Goal: Check status

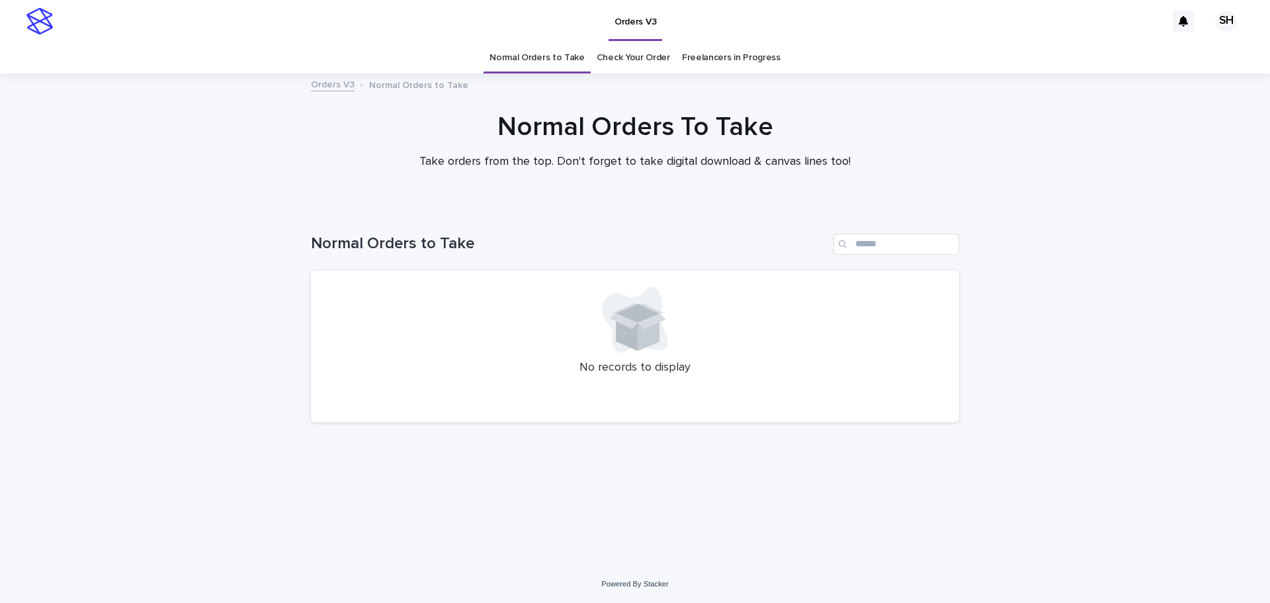
click at [648, 59] on link "Check Your Order" at bounding box center [633, 57] width 73 height 31
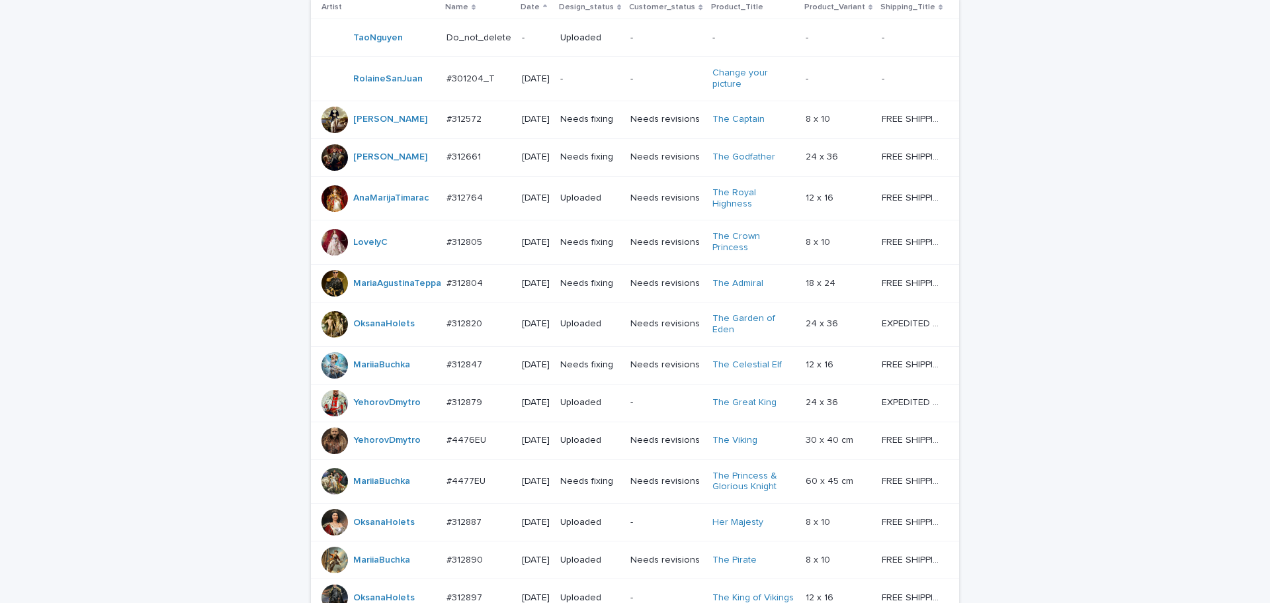
scroll to position [208, 0]
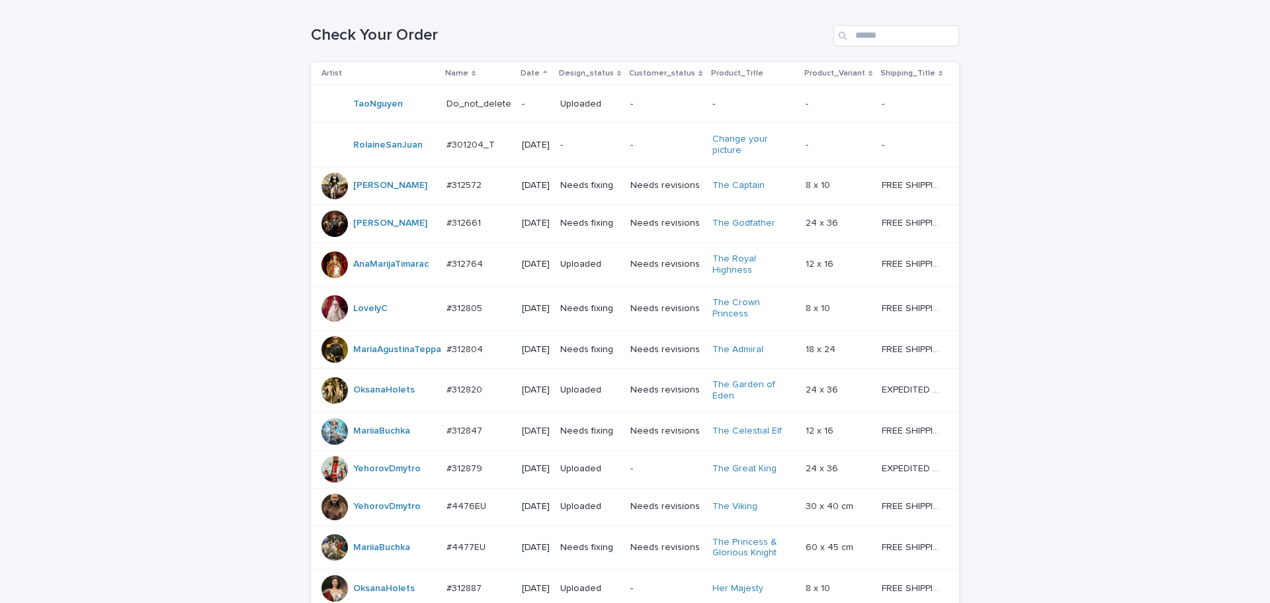
click at [535, 191] on p "[DATE]" at bounding box center [536, 185] width 28 height 11
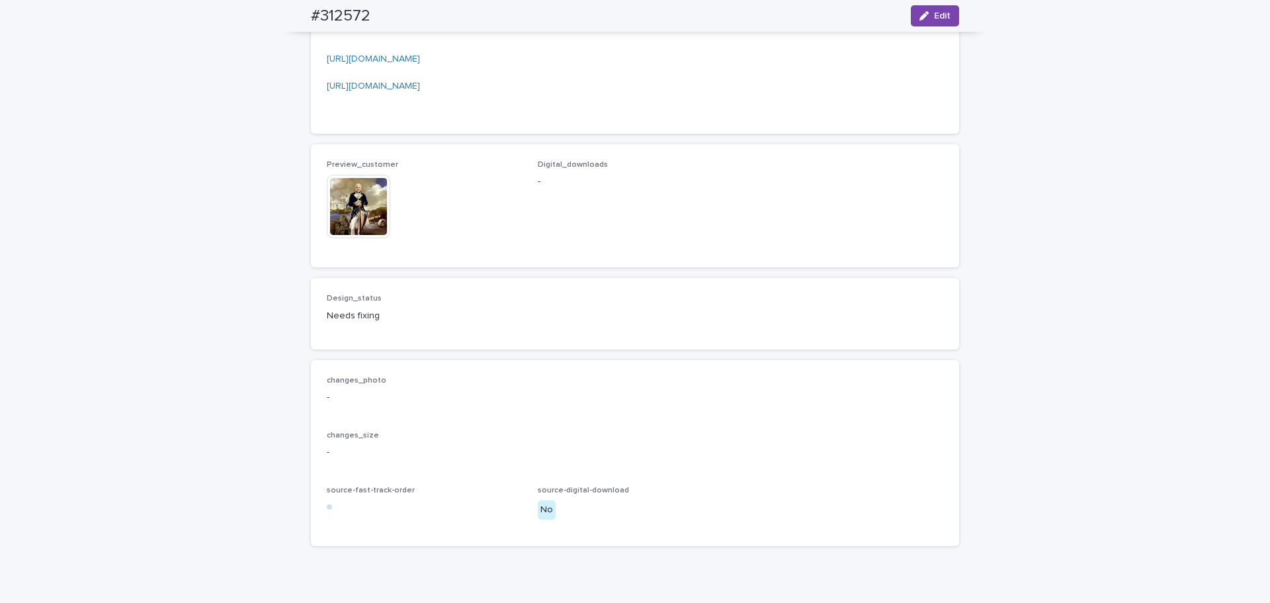
scroll to position [1125, 0]
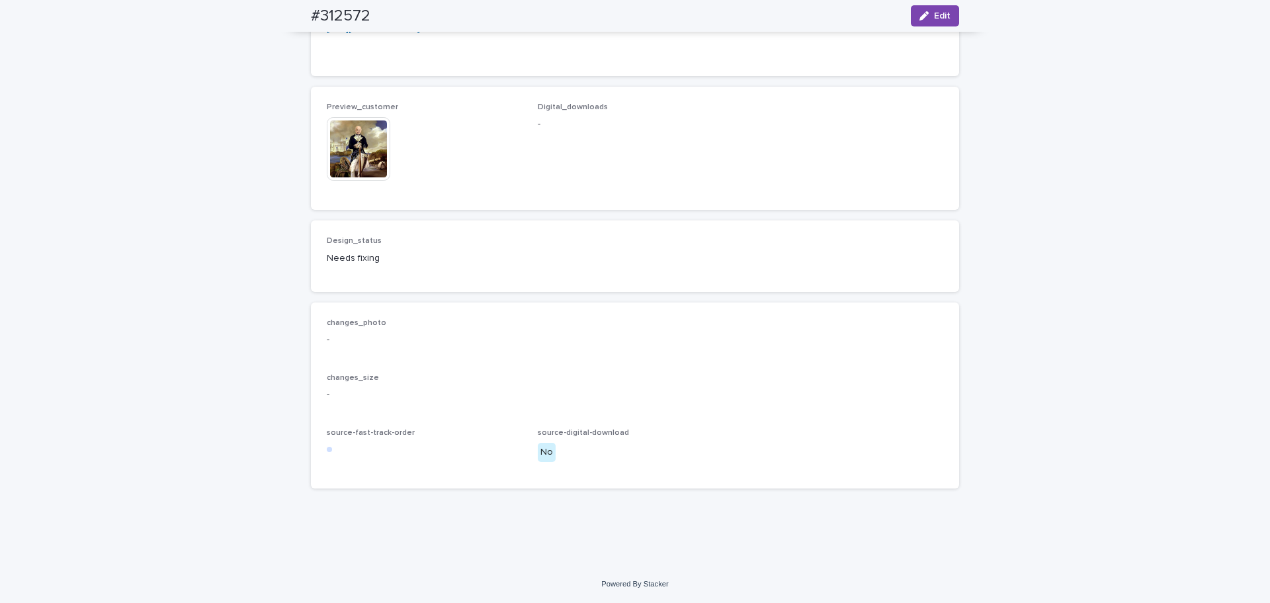
click at [359, 181] on img at bounding box center [359, 149] width 64 height 64
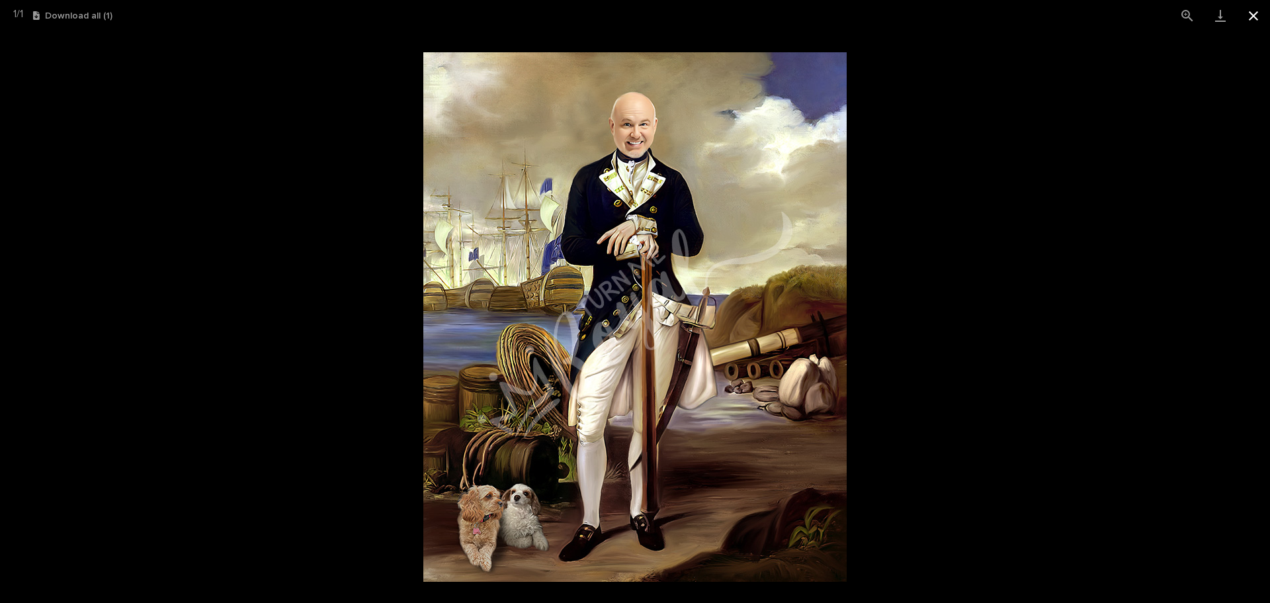
click at [1258, 15] on button "Close gallery" at bounding box center [1253, 15] width 33 height 31
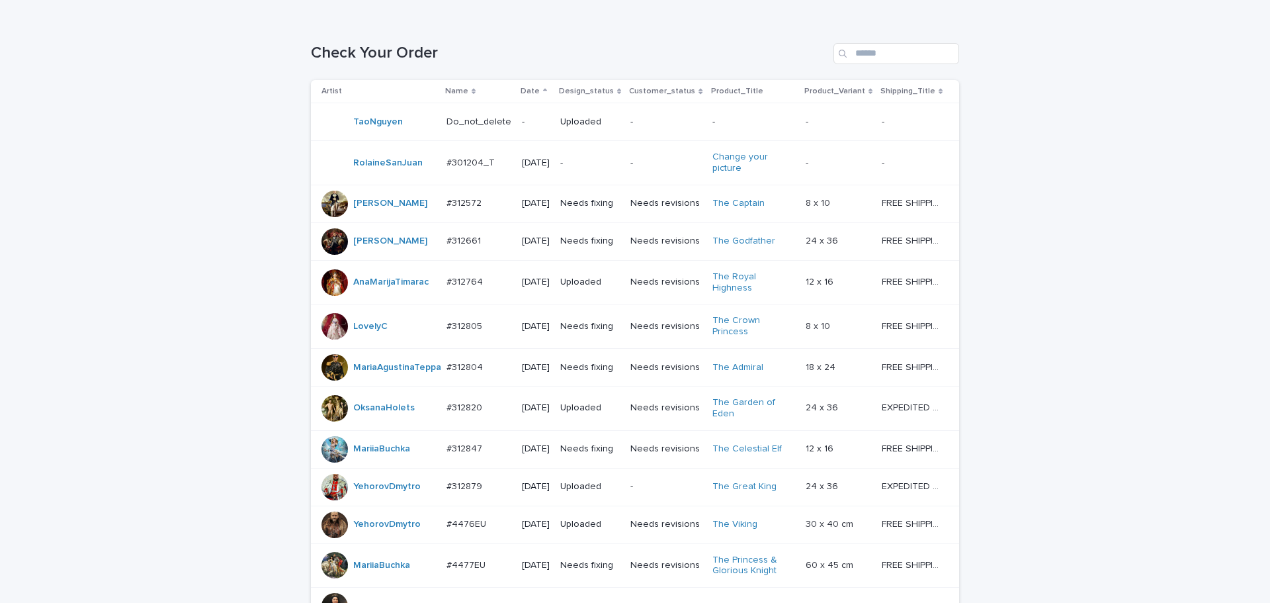
scroll to position [198, 0]
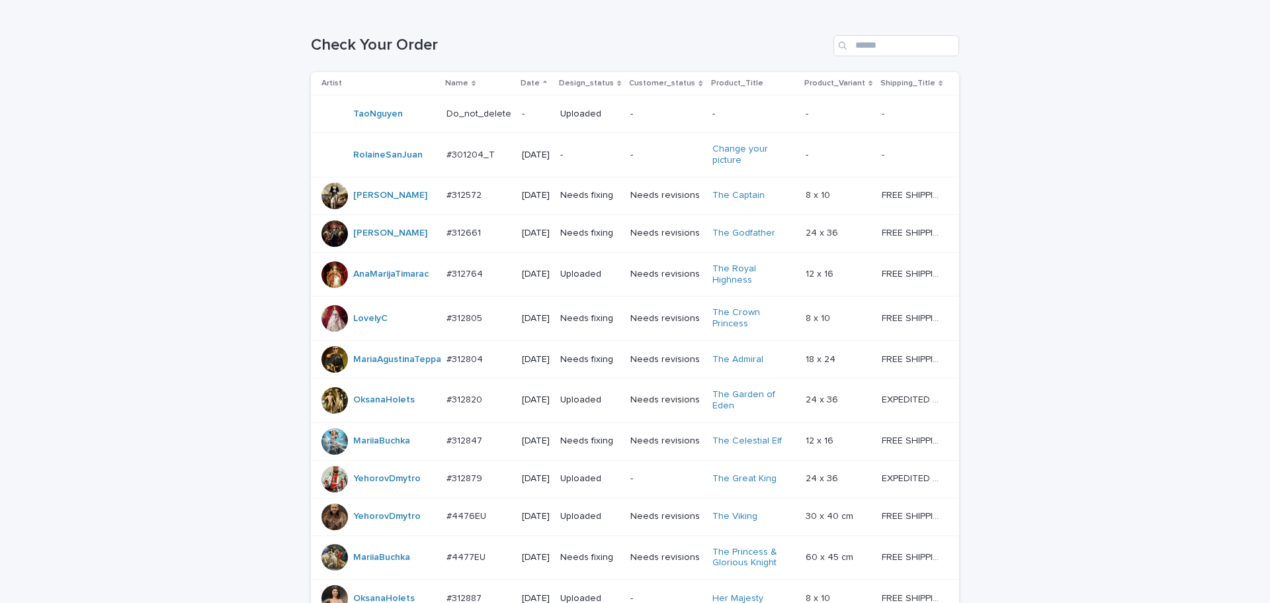
click at [550, 236] on p "[DATE]" at bounding box center [536, 233] width 28 height 11
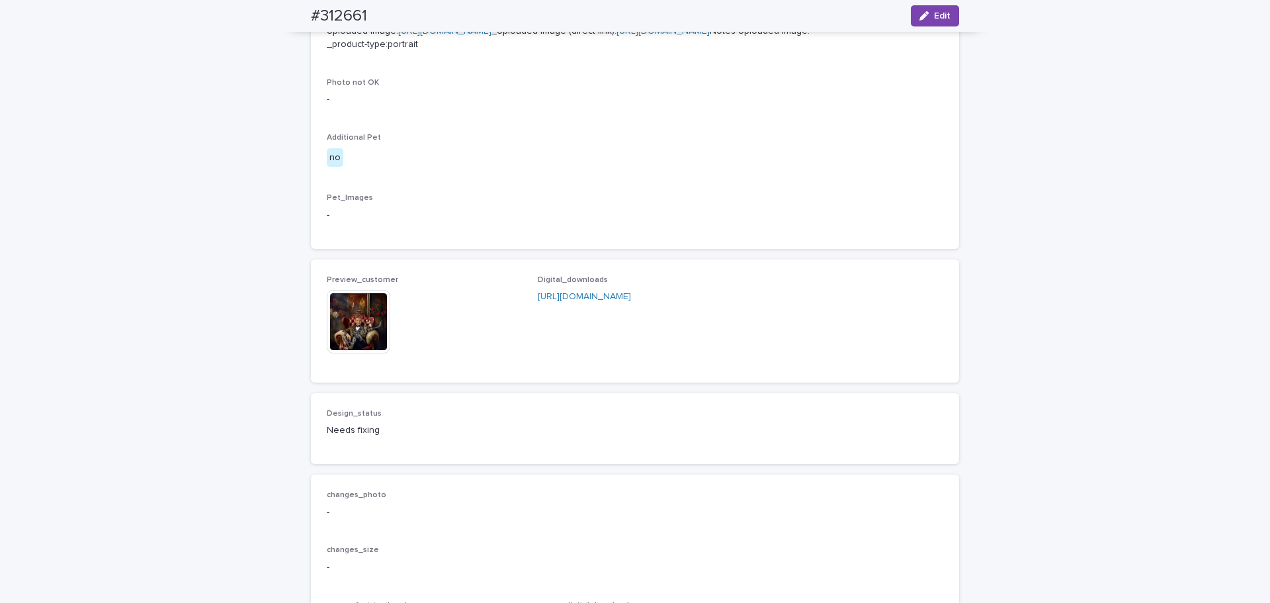
scroll to position [595, 0]
click at [356, 353] on img at bounding box center [359, 321] width 64 height 64
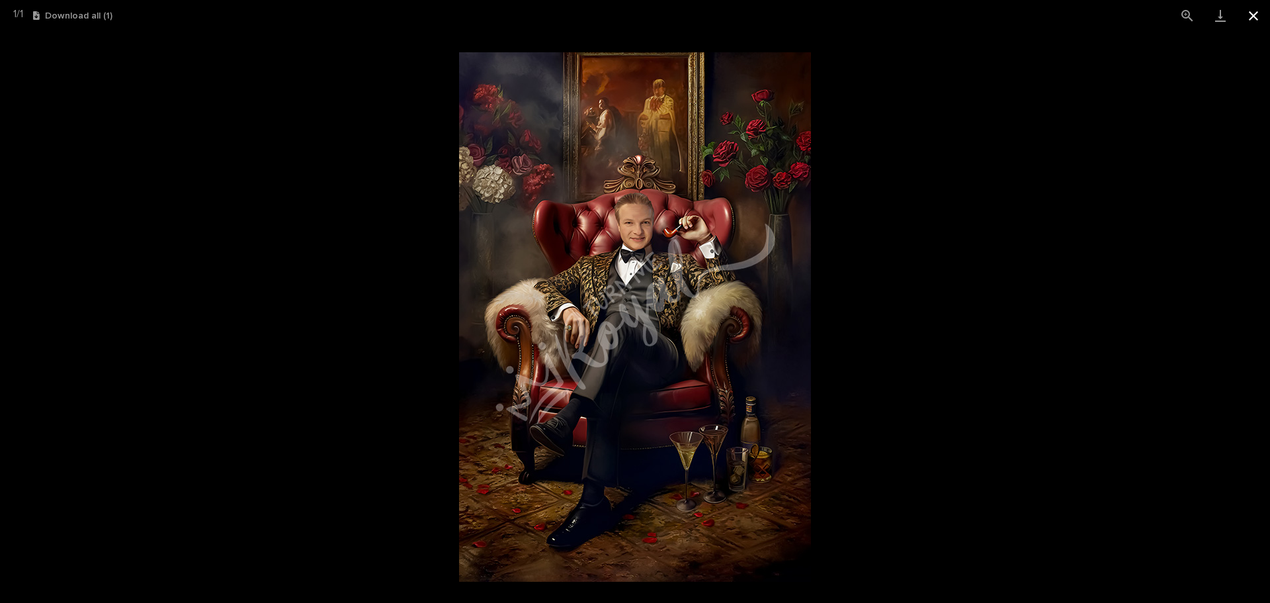
click at [1255, 17] on button "Close gallery" at bounding box center [1253, 15] width 33 height 31
